Goal: Entertainment & Leisure: Consume media (video, audio)

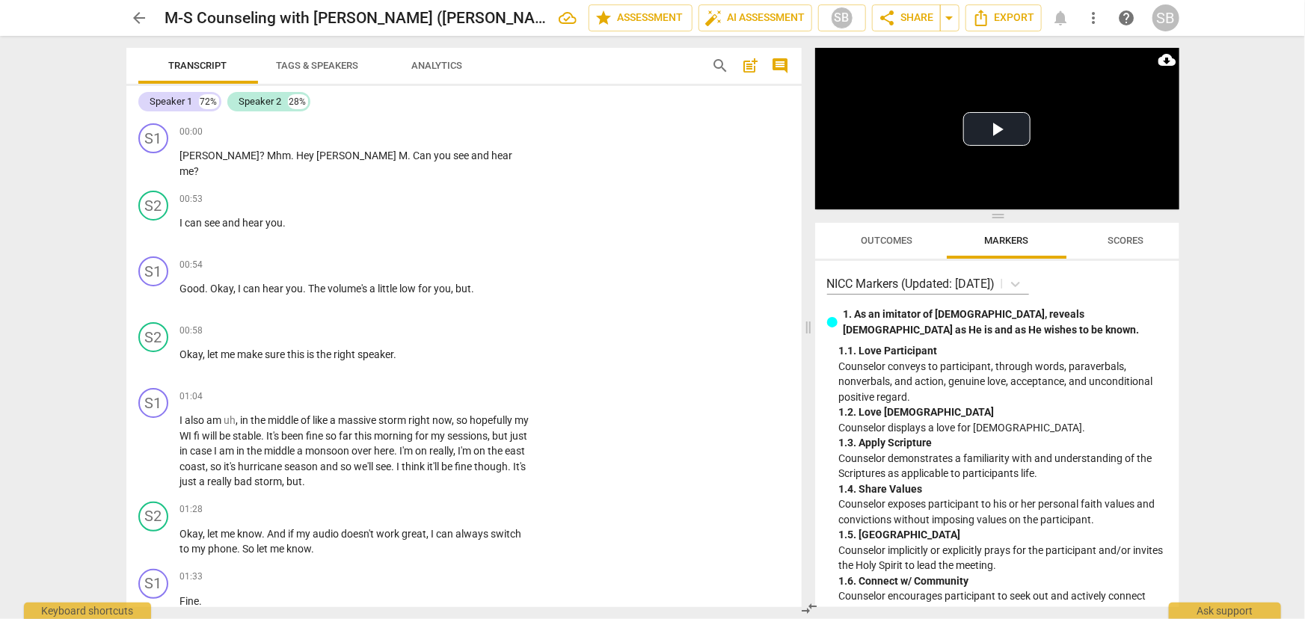
scroll to position [10779, 0]
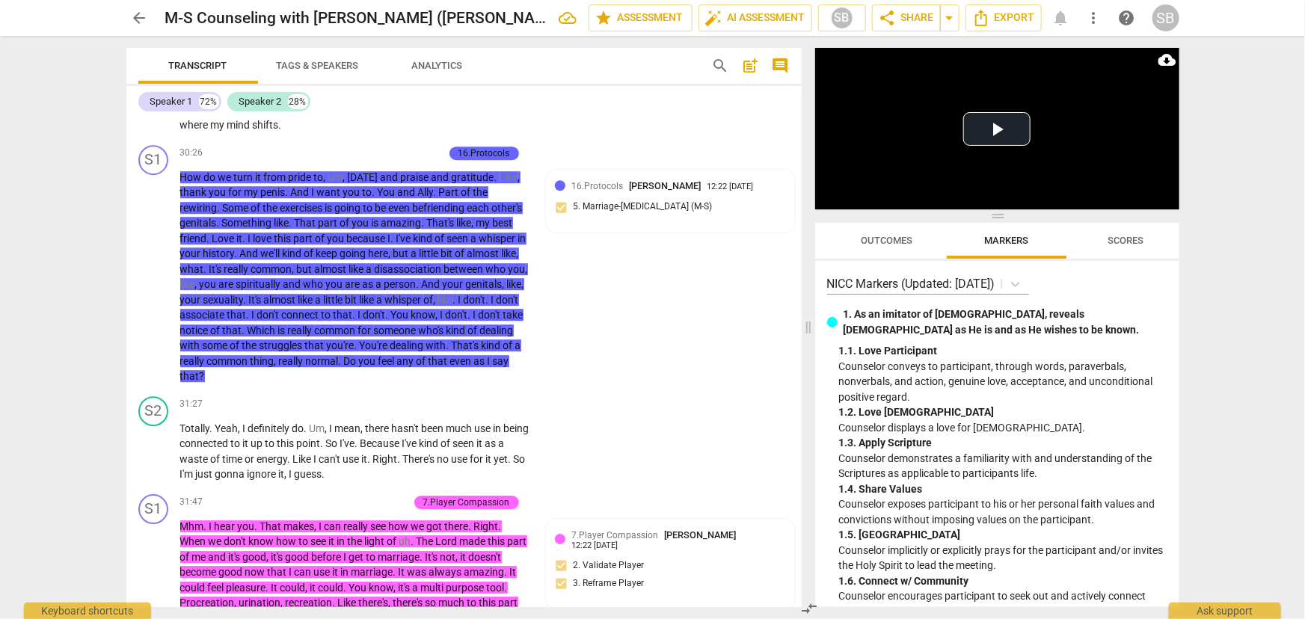
click at [235, 131] on span "mind" at bounding box center [239, 125] width 25 height 12
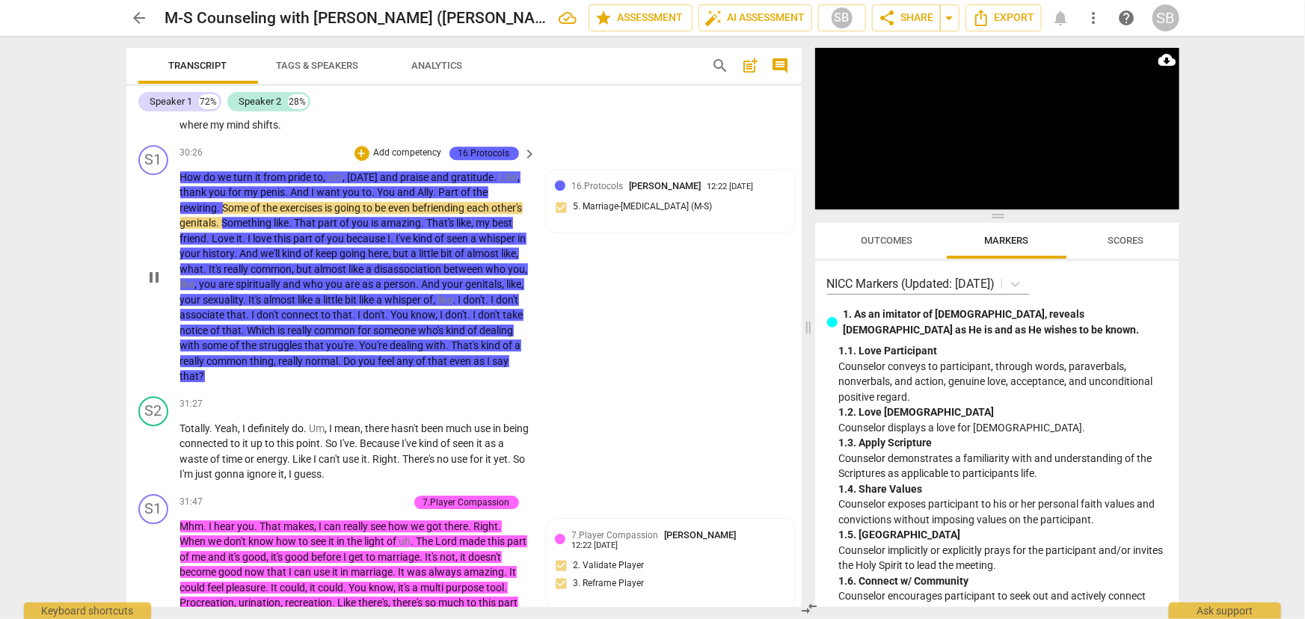
scroll to position [10711, 0]
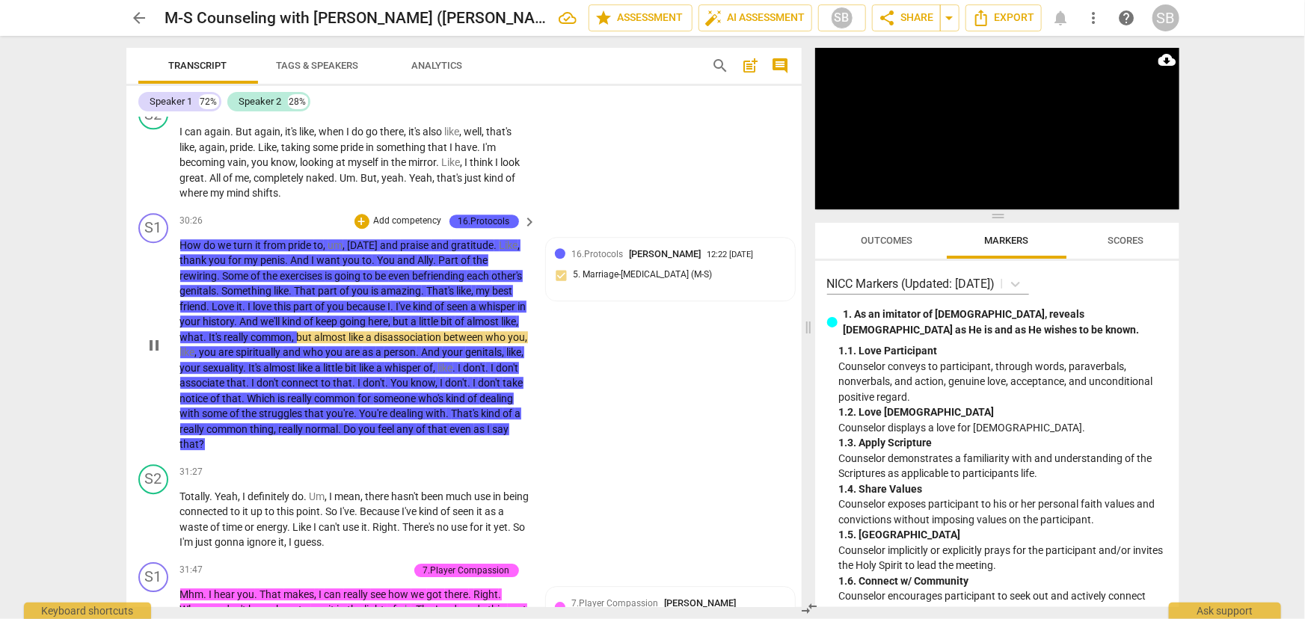
click at [434, 266] on span "Ally" at bounding box center [426, 260] width 16 height 12
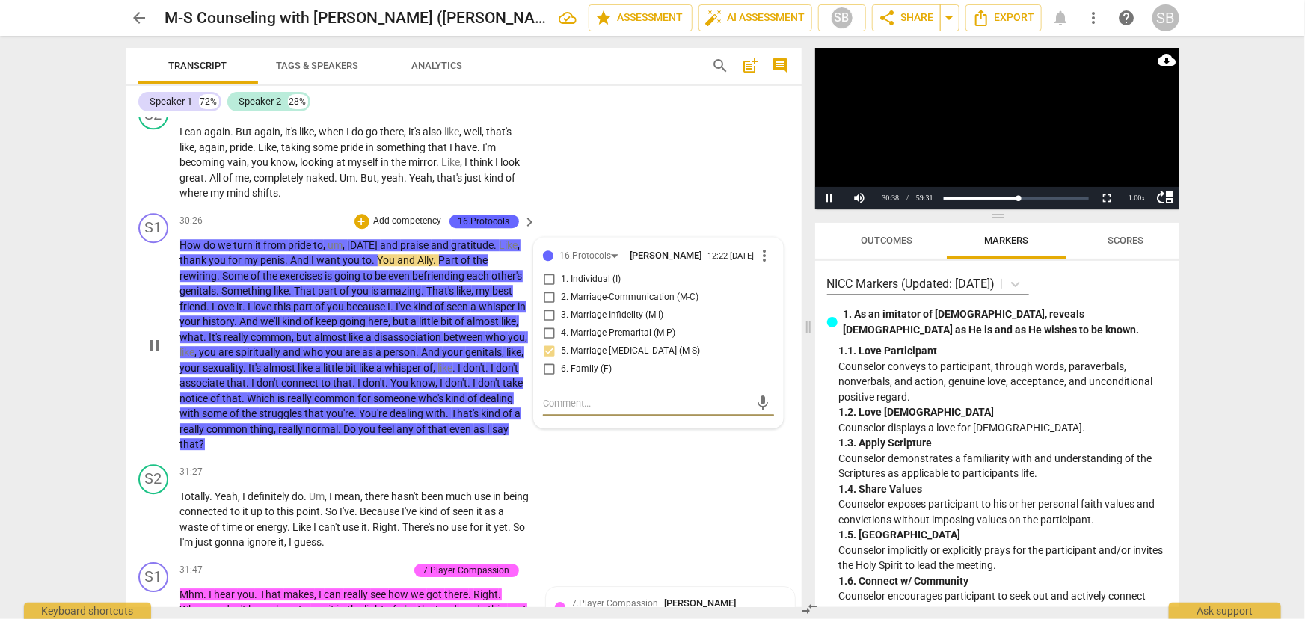
click at [950, 143] on video at bounding box center [997, 128] width 364 height 161
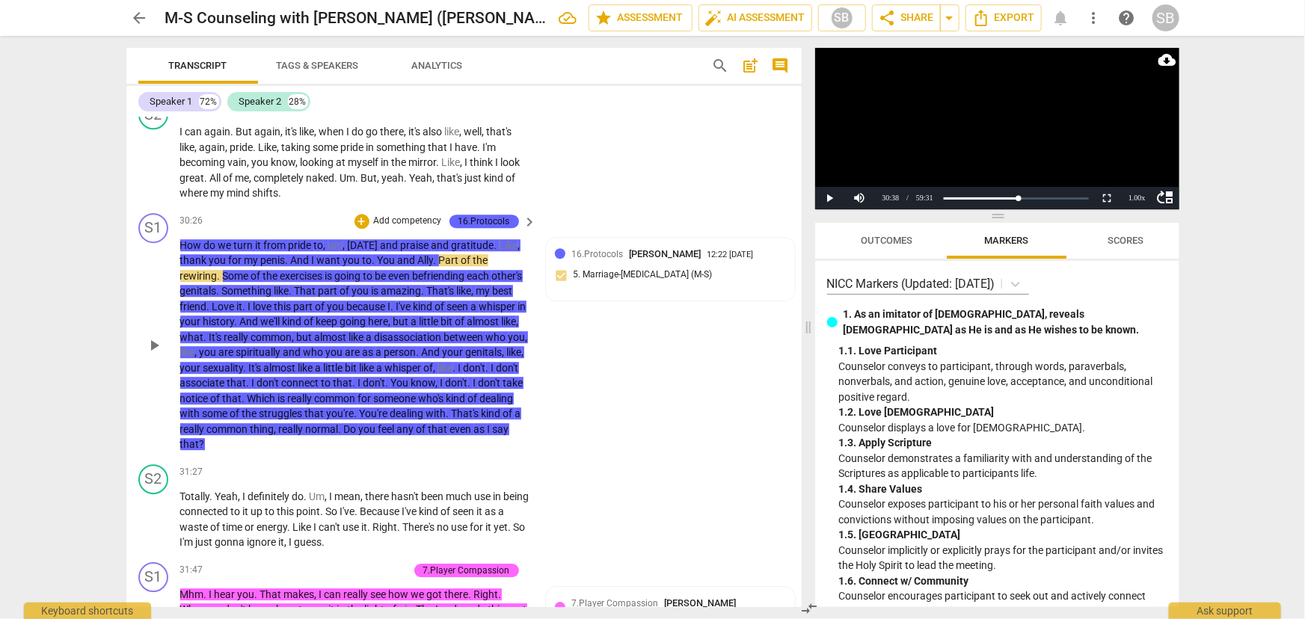
click at [398, 266] on span "You" at bounding box center [388, 260] width 20 height 12
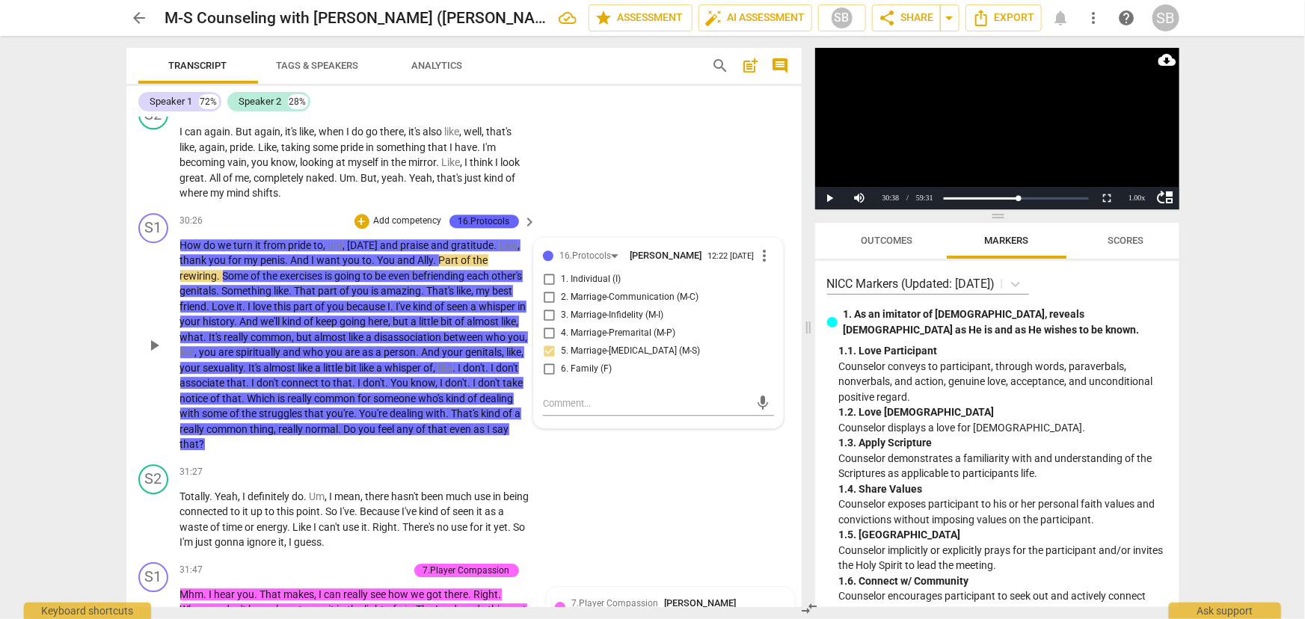
click at [398, 266] on span "You" at bounding box center [388, 260] width 20 height 12
click at [986, 141] on video at bounding box center [997, 128] width 364 height 161
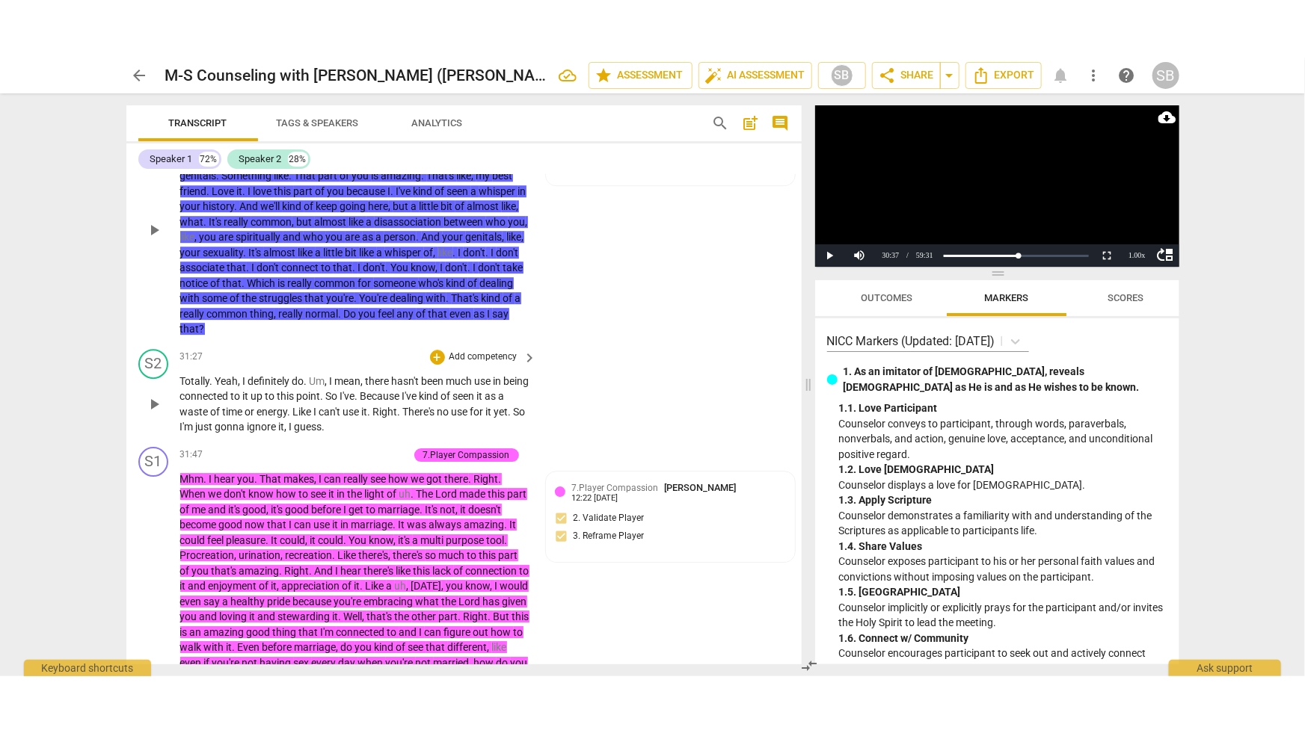
scroll to position [10915, 0]
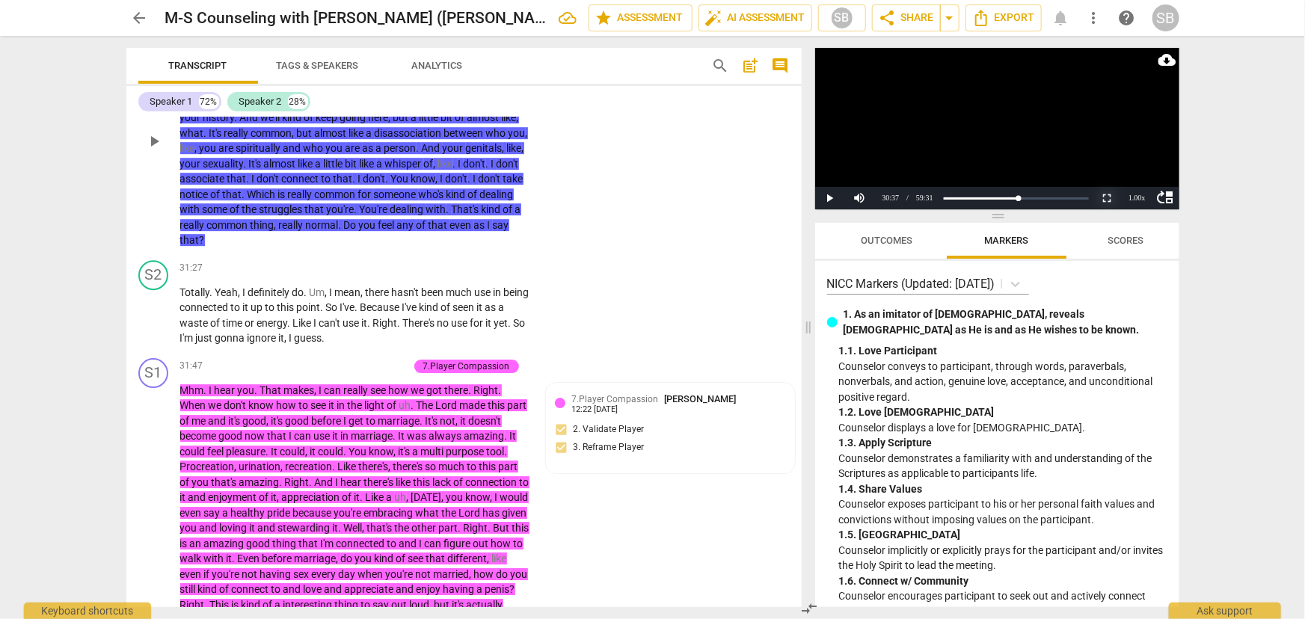
drag, startPoint x: 1107, startPoint y: 199, endPoint x: 1083, endPoint y: 292, distance: 96.5
click at [1107, 199] on button "Non-Fullscreen" at bounding box center [1107, 198] width 30 height 22
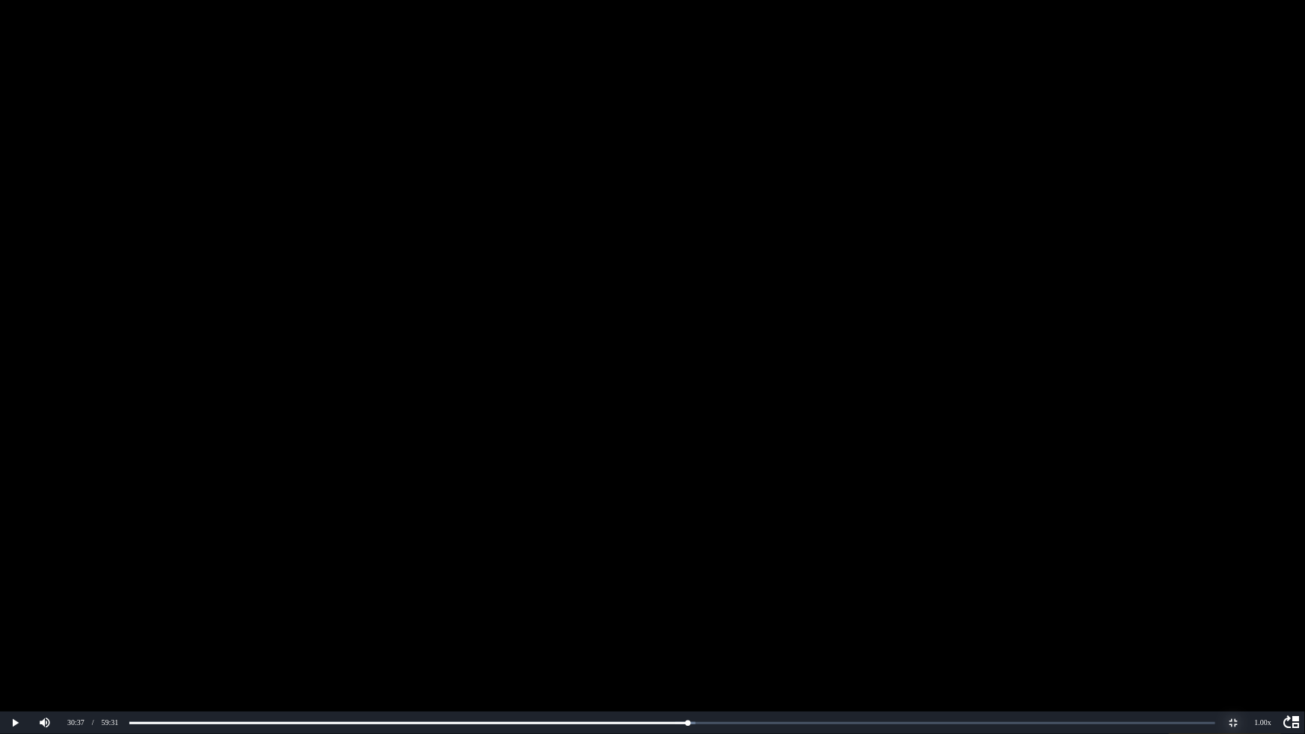
click at [1235, 618] on button "Non-Fullscreen" at bounding box center [1233, 723] width 30 height 22
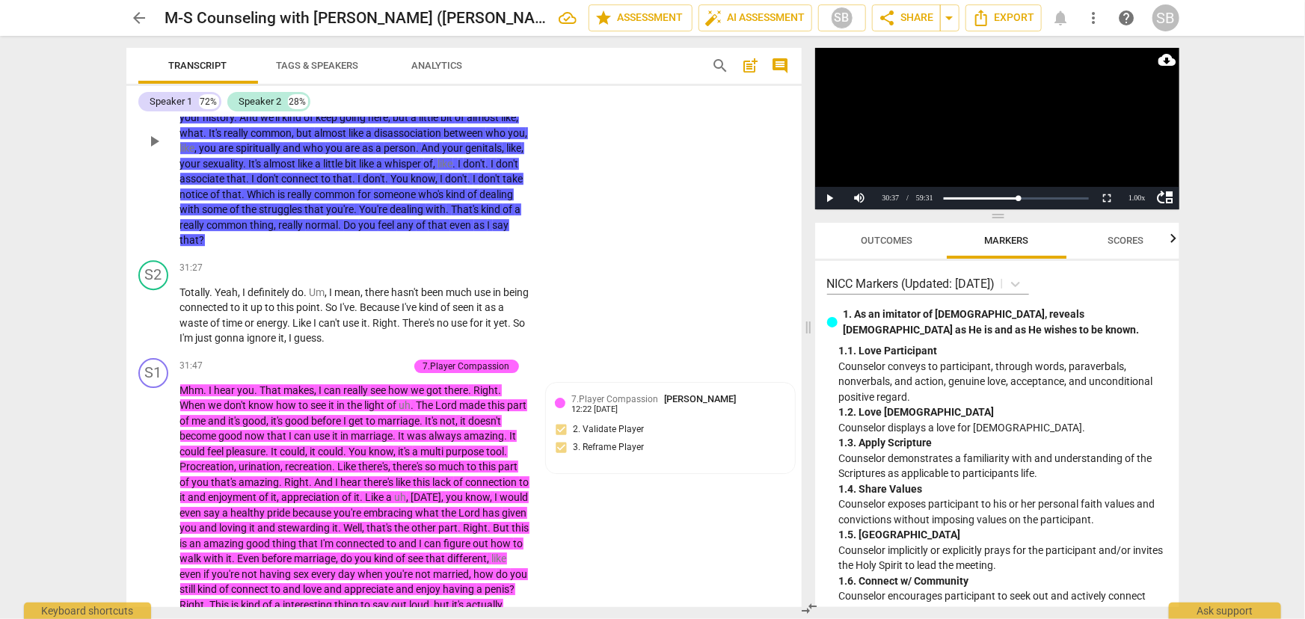
click at [90, 262] on div "arrow_back M-S Counseling with [PERSON_NAME] ([PERSON_NAME], K) edit star Asses…" at bounding box center [652, 309] width 1305 height 619
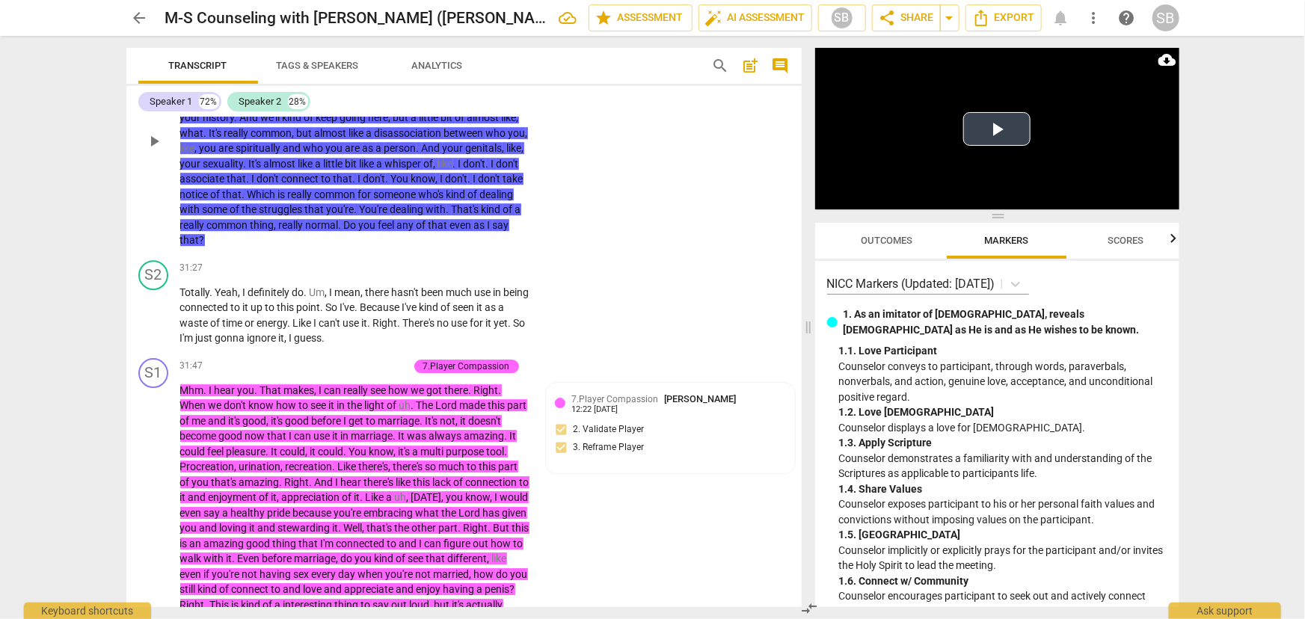
click at [1002, 129] on button "Play Video" at bounding box center [996, 129] width 67 height 34
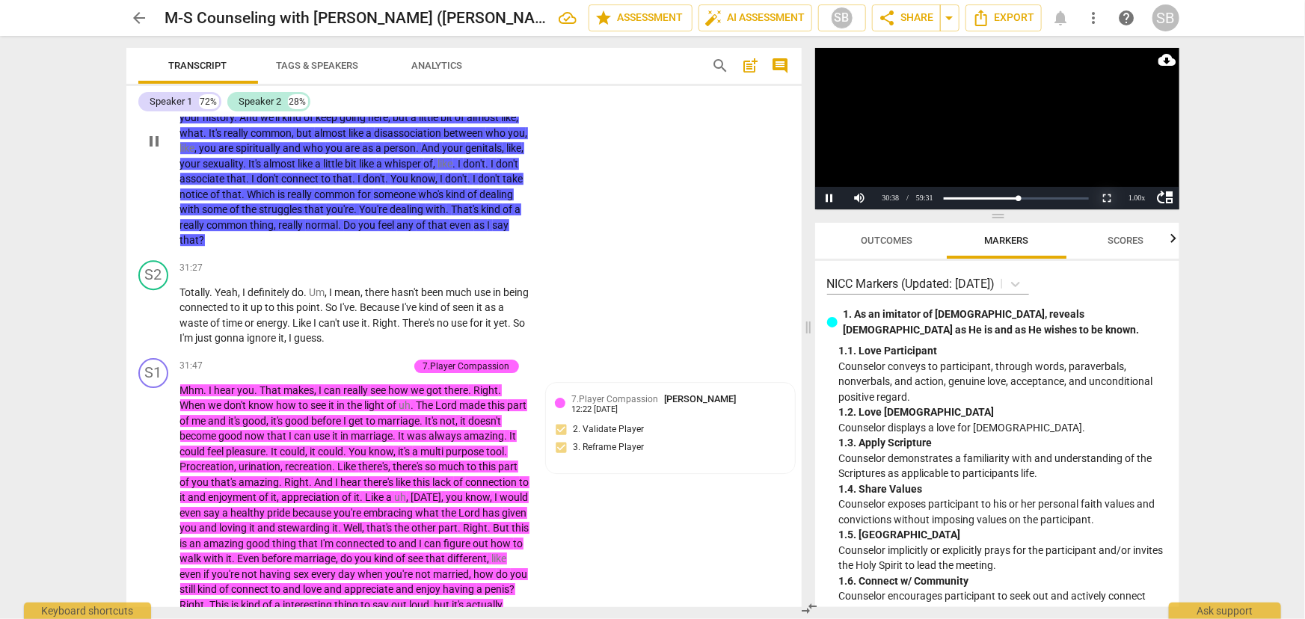
click at [1113, 197] on button "Non-Fullscreen" at bounding box center [1107, 198] width 30 height 22
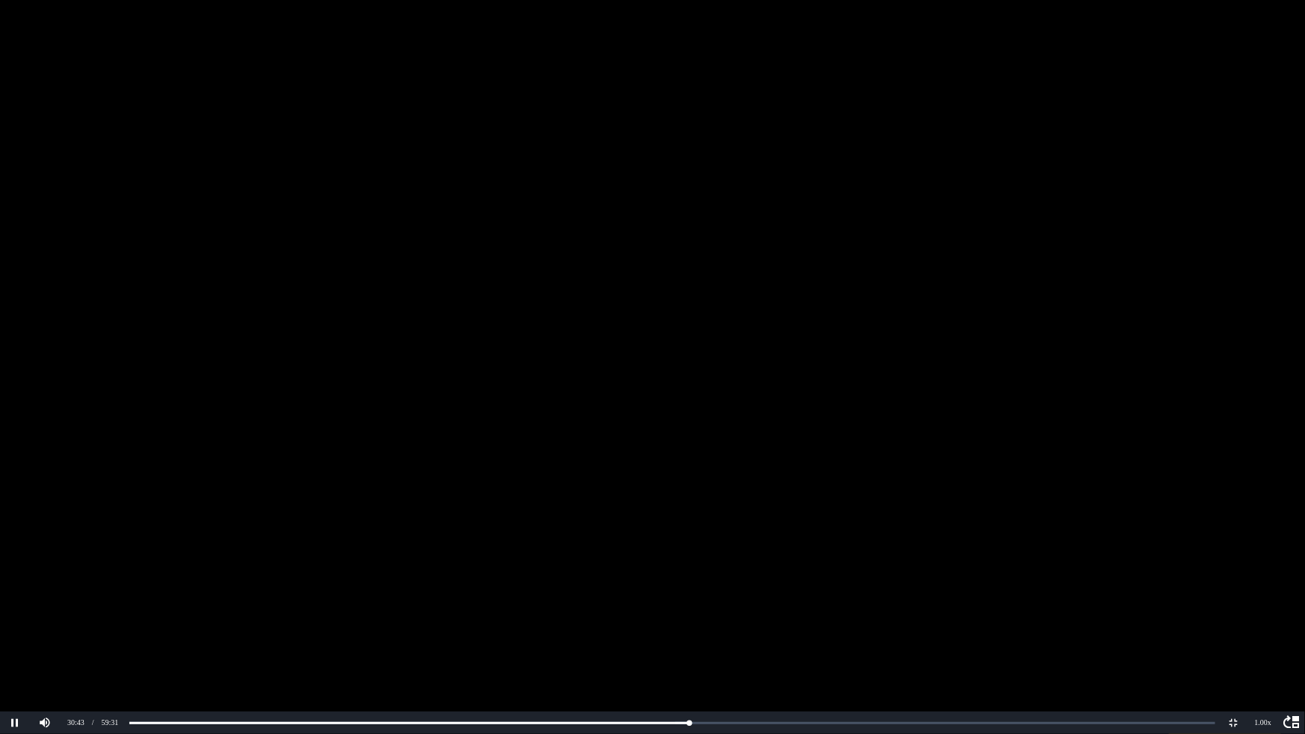
click at [749, 352] on video at bounding box center [652, 367] width 1305 height 734
click at [736, 334] on video at bounding box center [652, 367] width 1305 height 734
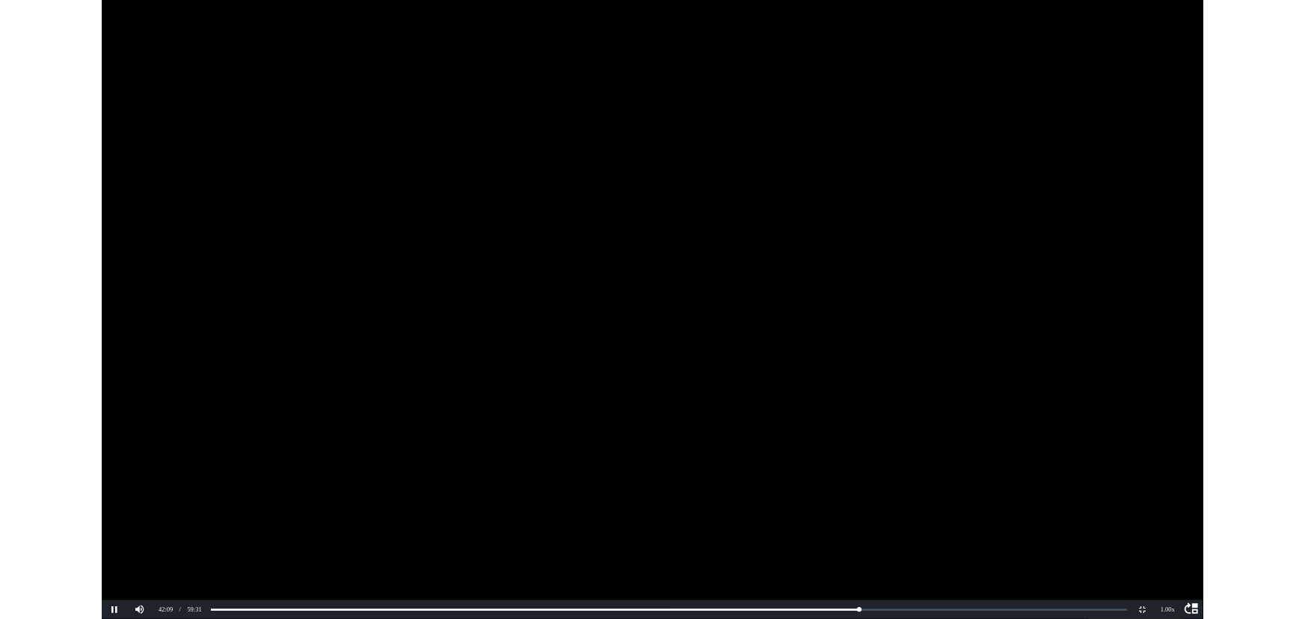
scroll to position [14605, 0]
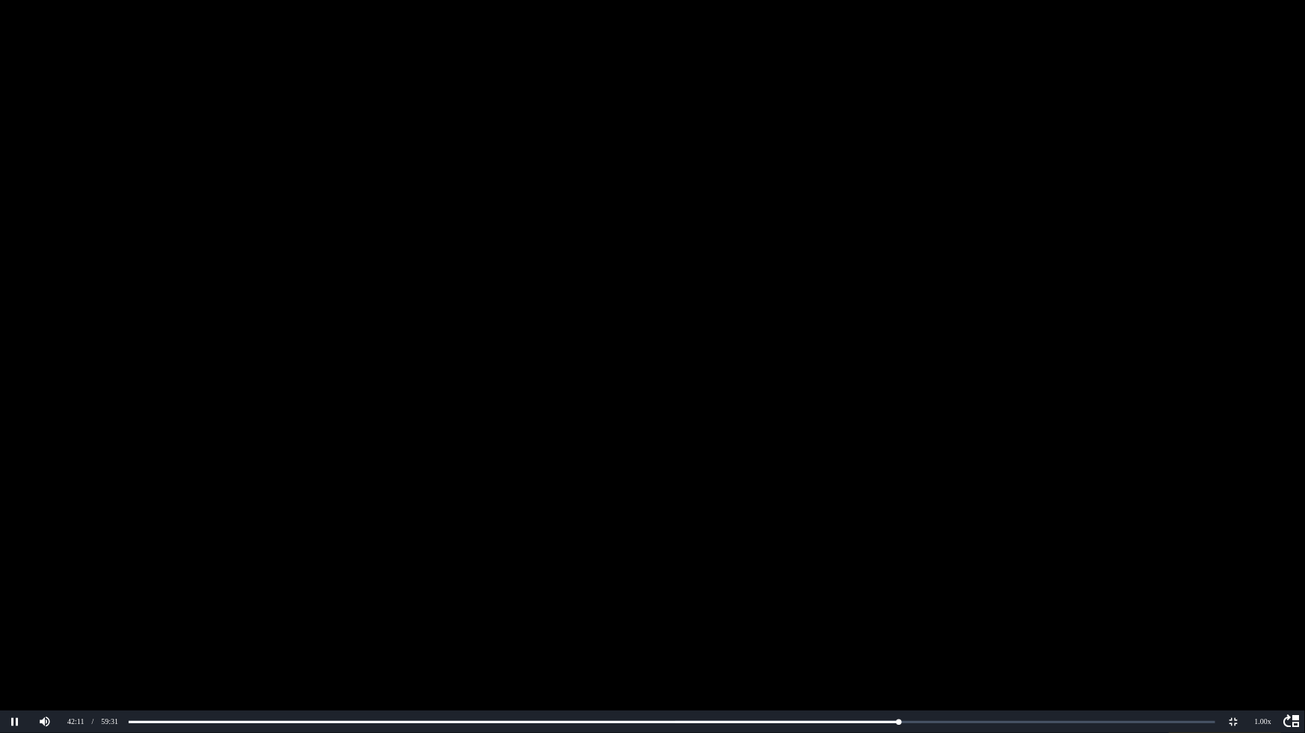
drag, startPoint x: 451, startPoint y: 378, endPoint x: 424, endPoint y: 382, distance: 27.3
click at [451, 378] on video at bounding box center [652, 366] width 1305 height 733
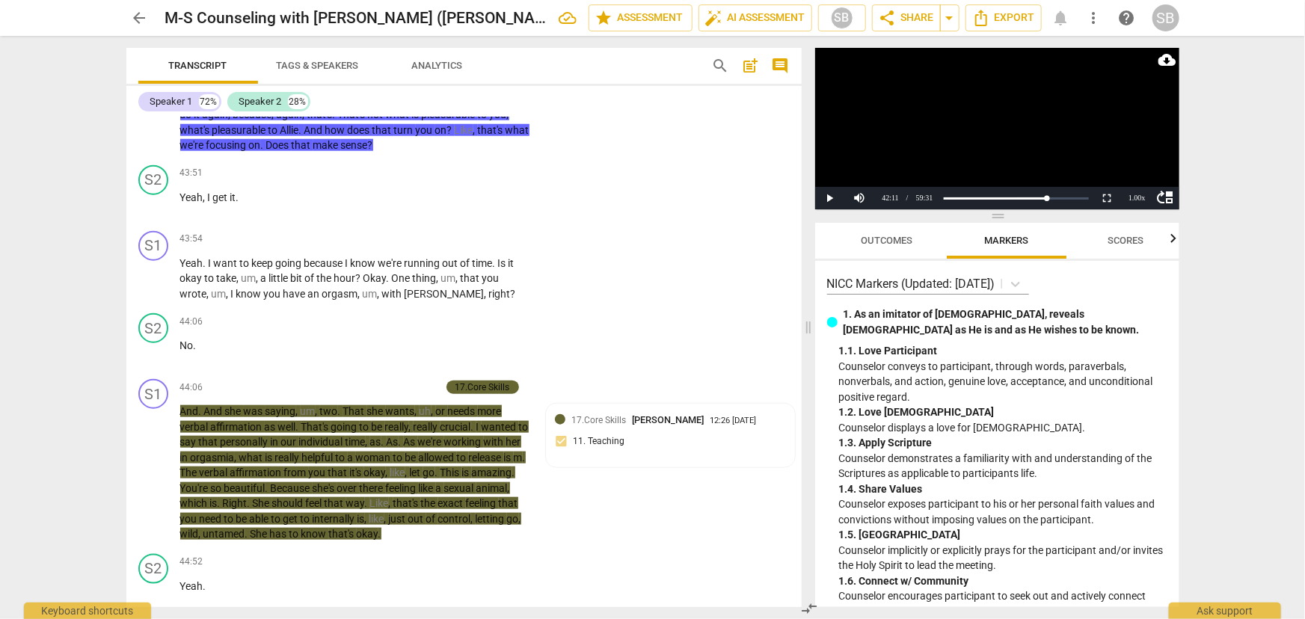
scroll to position [15061, 0]
